Goal: Task Accomplishment & Management: Manage account settings

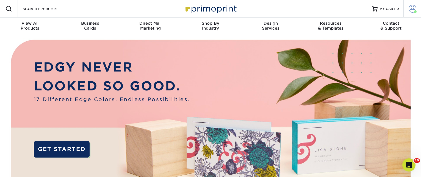
click at [414, 10] on span at bounding box center [412, 9] width 8 height 8
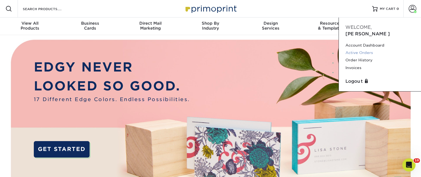
click at [365, 49] on link "Active Orders" at bounding box center [379, 52] width 69 height 7
click at [358, 64] on link "Invoices" at bounding box center [379, 67] width 69 height 7
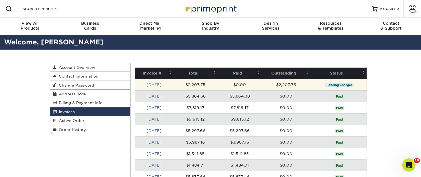
click at [160, 85] on link "Aug 2025" at bounding box center [153, 85] width 15 height 4
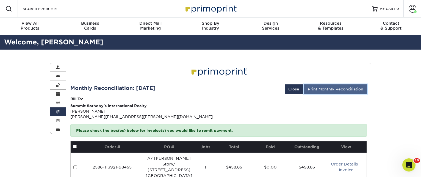
click at [347, 90] on link "Print Monthly Reconciliation" at bounding box center [335, 89] width 63 height 9
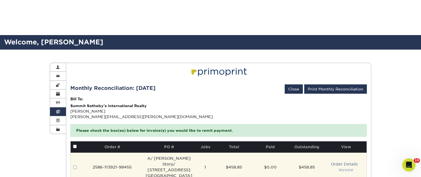
click at [340, 168] on link "Invoice" at bounding box center [346, 170] width 15 height 4
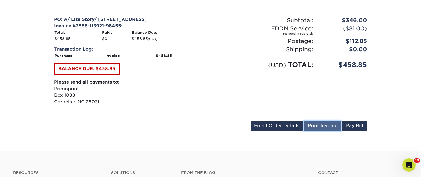
click at [321, 128] on link "Print Invoice" at bounding box center [322, 126] width 37 height 10
